Goal: Information Seeking & Learning: Learn about a topic

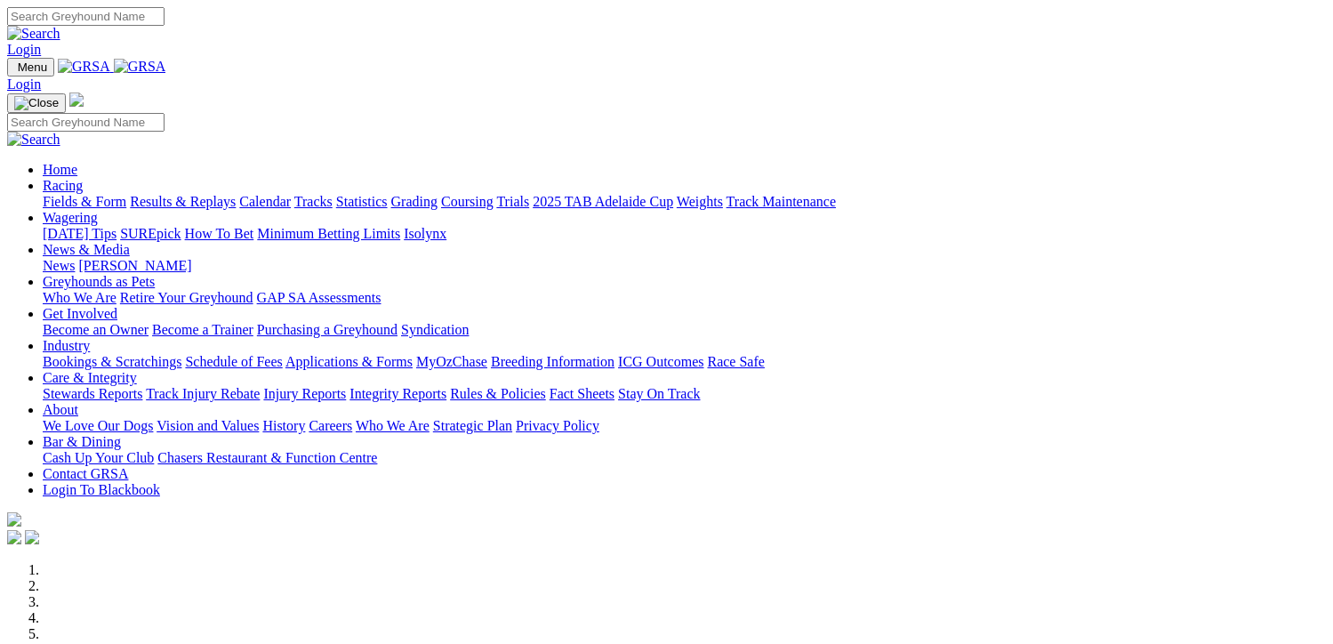
scroll to position [711, 0]
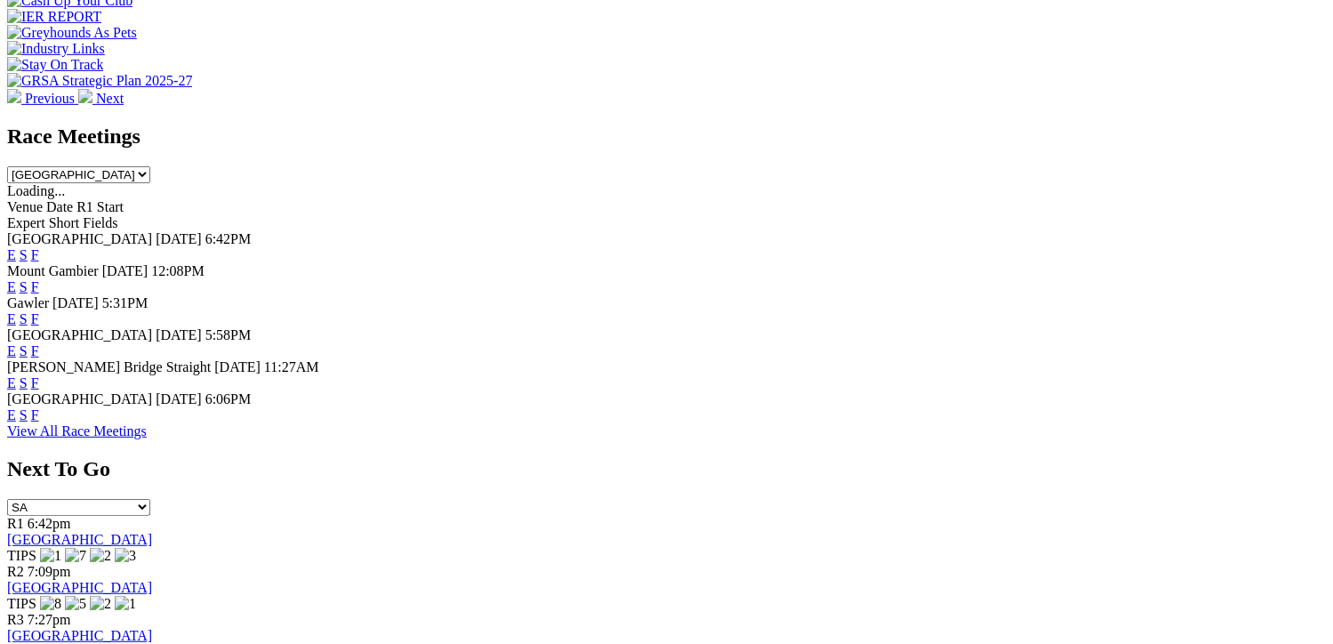
click at [39, 420] on link "F" at bounding box center [35, 414] width 8 height 15
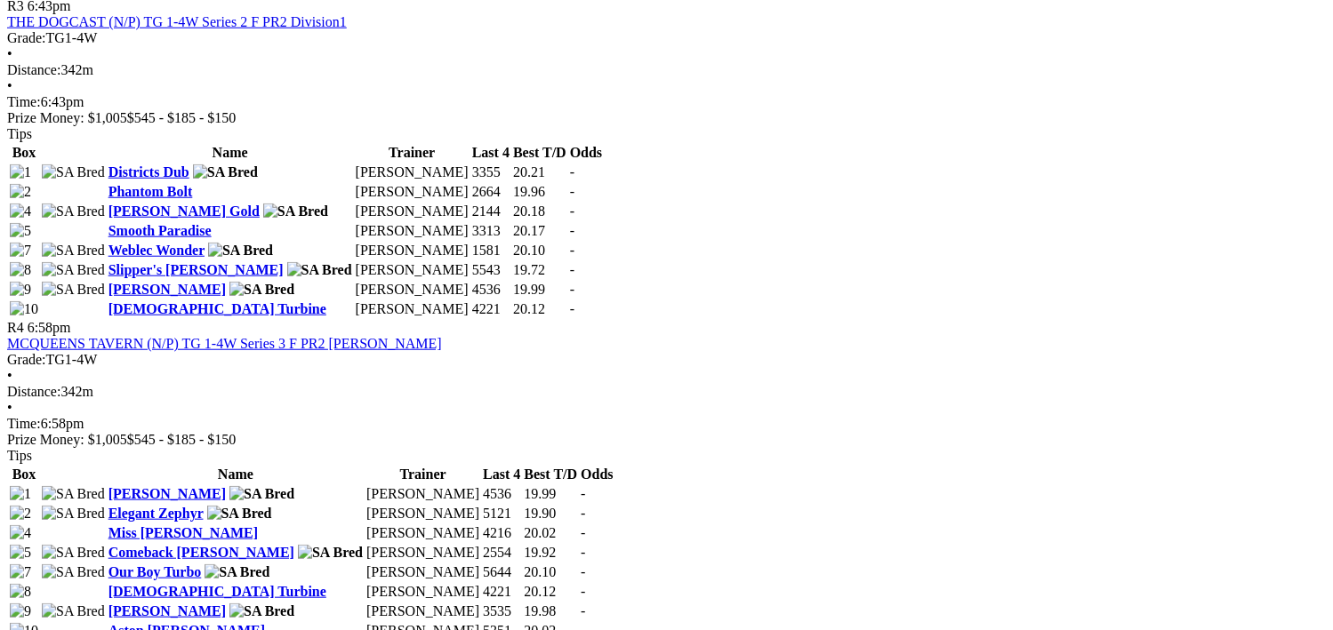
scroll to position [1778, 0]
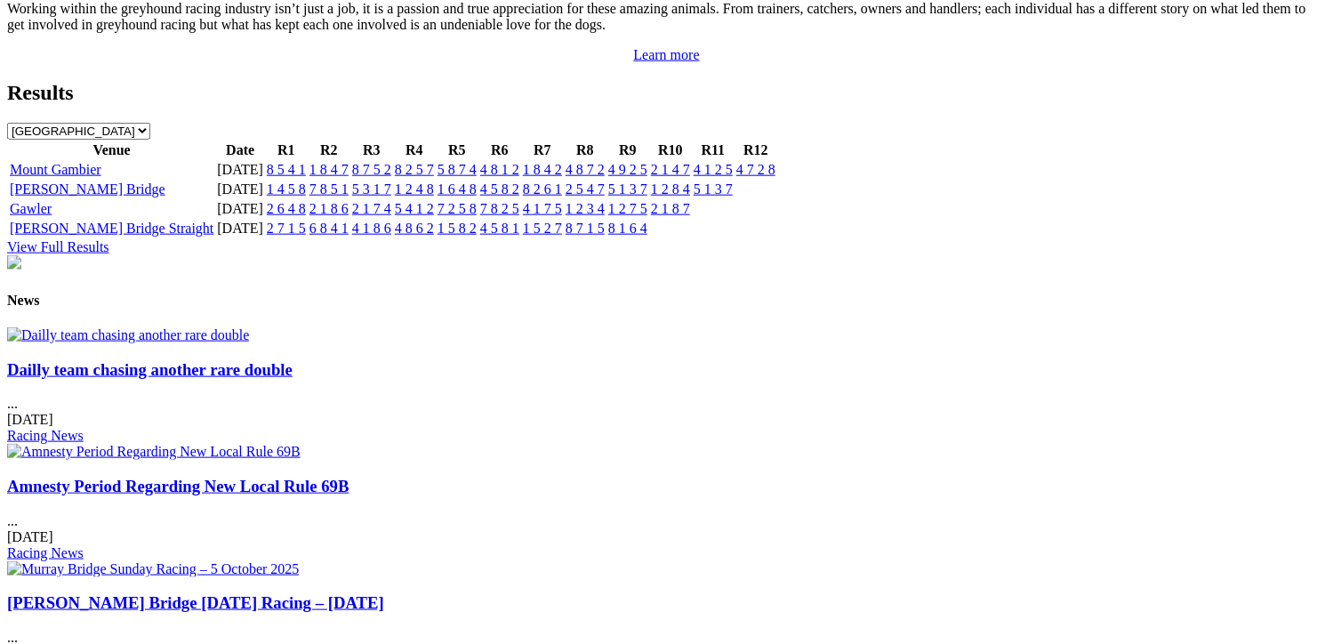
scroll to position [1867, 0]
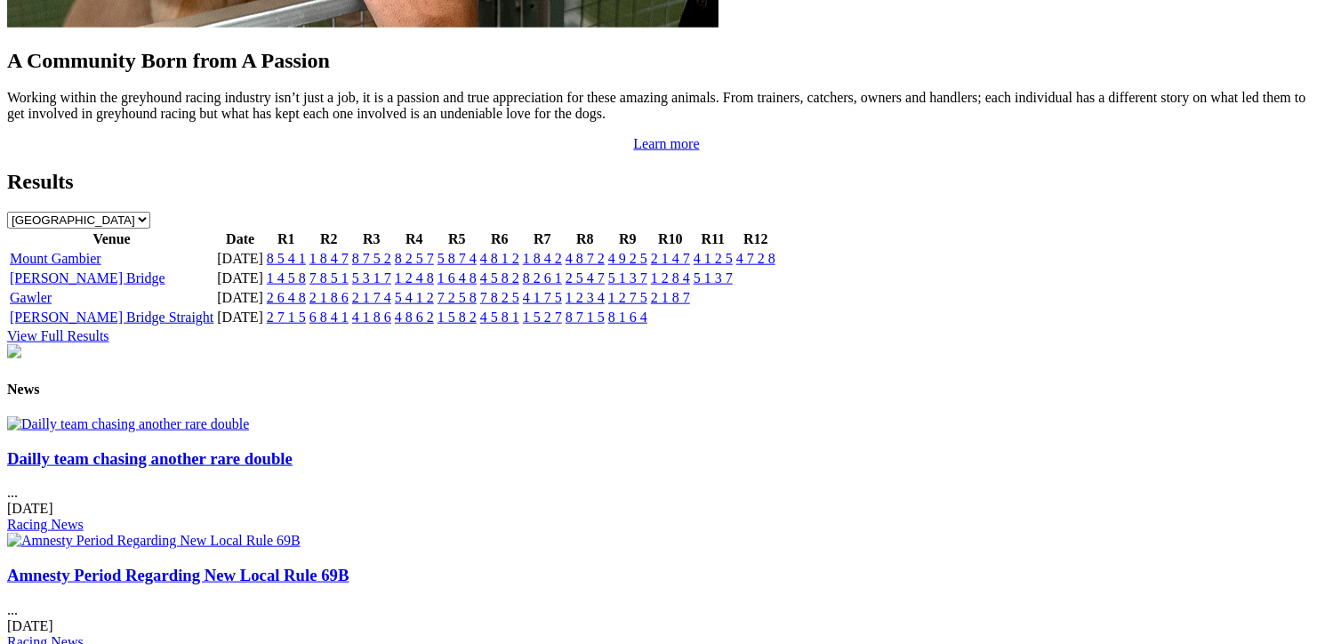
click at [349, 565] on link "Amnesty Period Regarding New Local Rule 69B" at bounding box center [177, 574] width 341 height 19
